Goal: Task Accomplishment & Management: Manage account settings

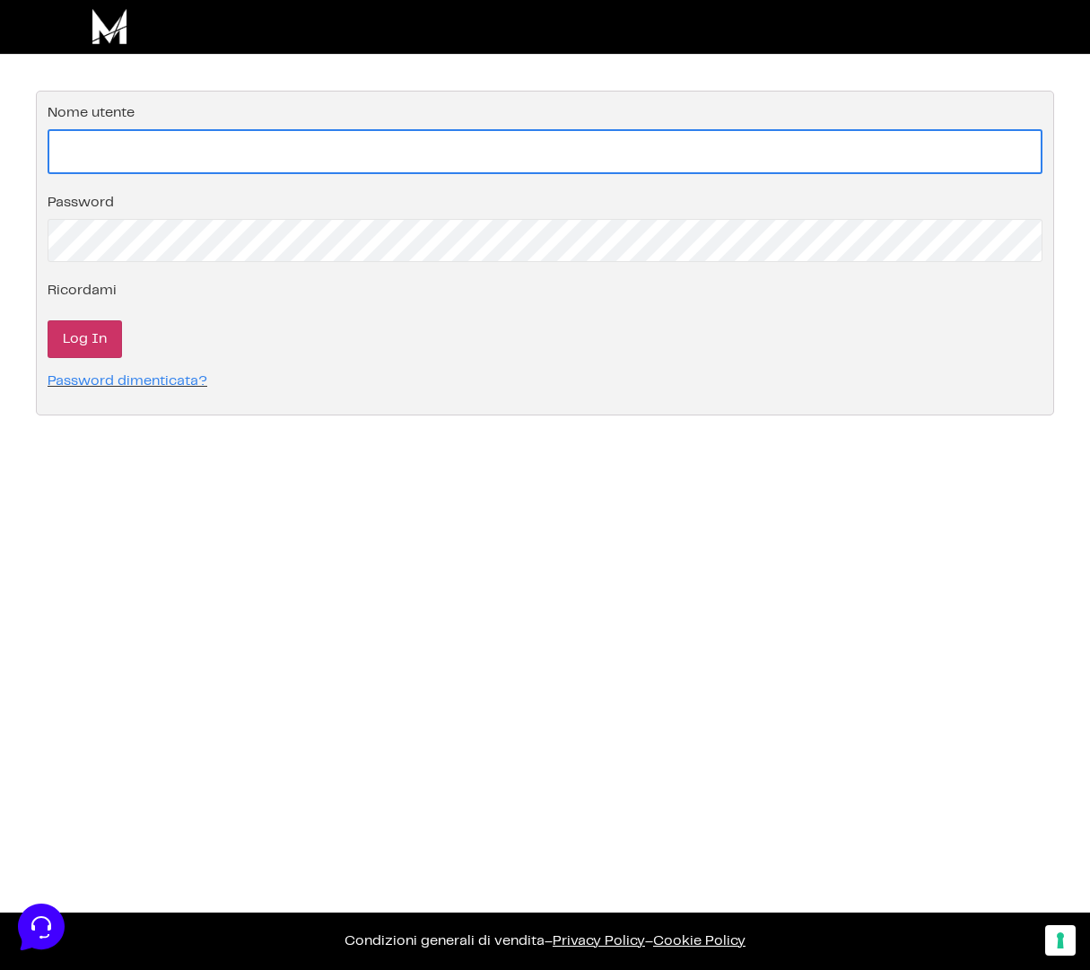
type input "[EMAIL_ADDRESS][DOMAIN_NAME]"
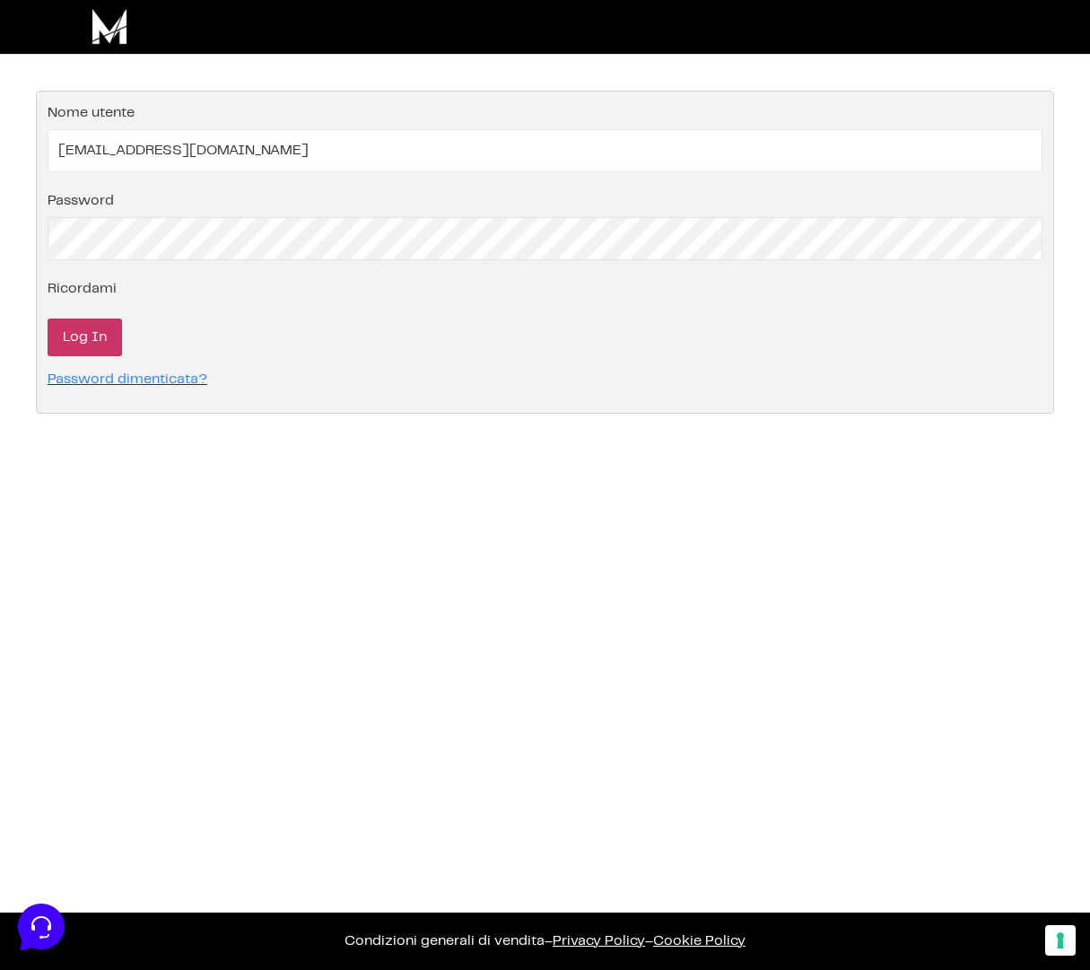
click at [64, 325] on input "Log In" at bounding box center [85, 338] width 74 height 38
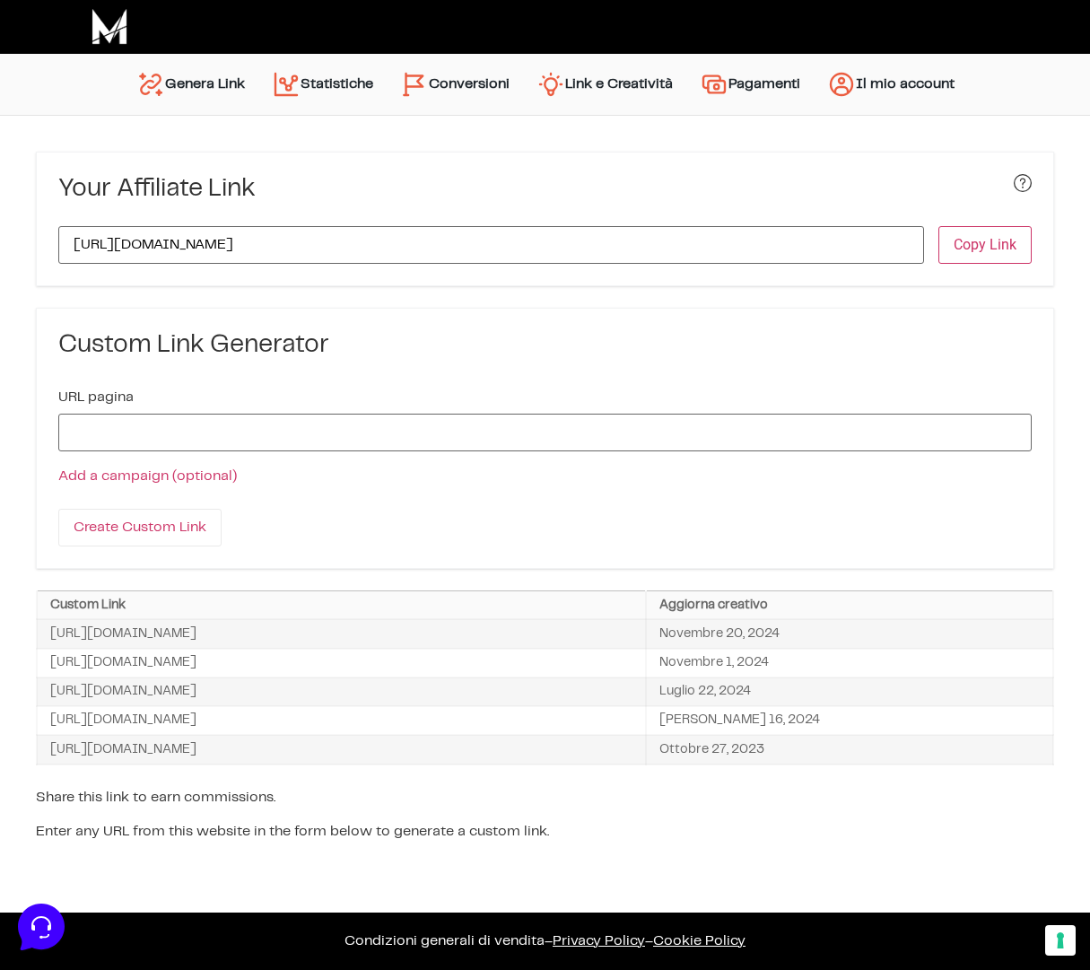
click at [440, 101] on link "Conversioni" at bounding box center [455, 84] width 136 height 43
